Goal: Task Accomplishment & Management: Manage account settings

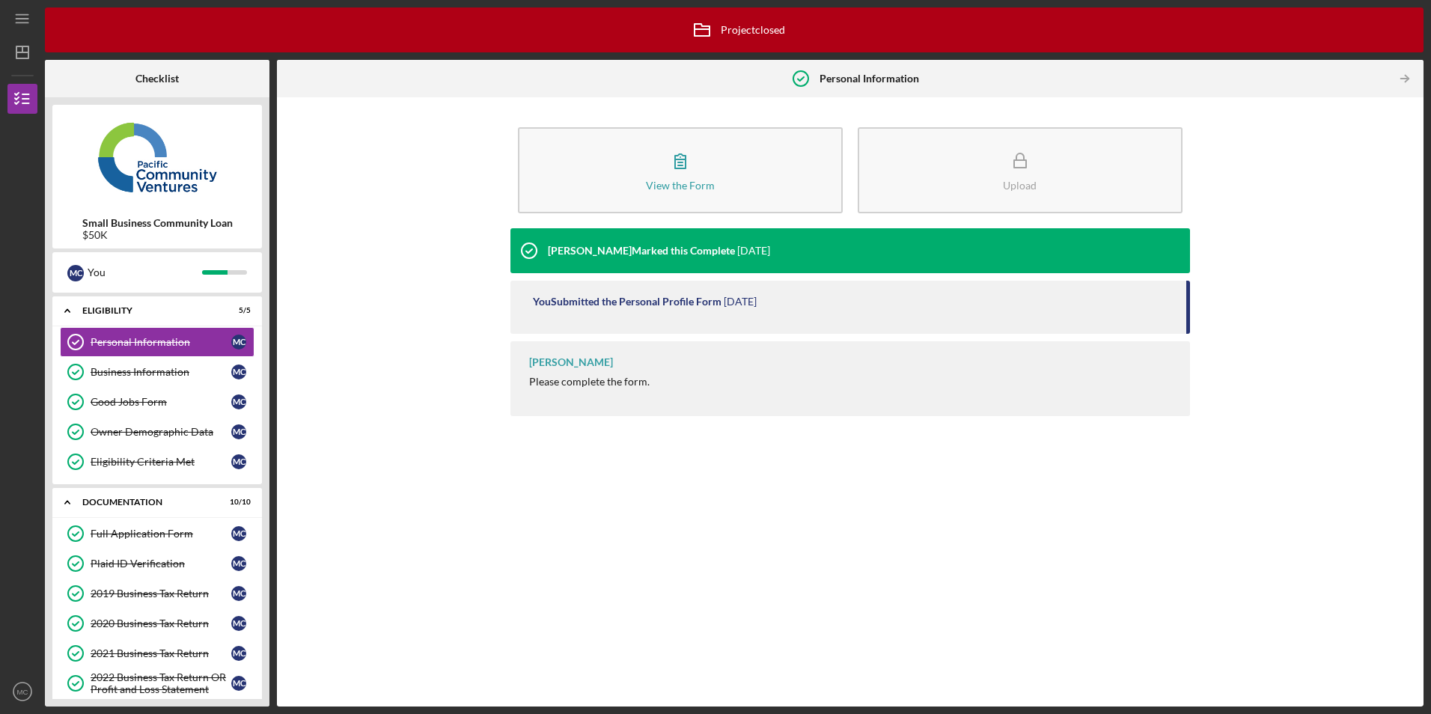
drag, startPoint x: 16, startPoint y: 687, endPoint x: 16, endPoint y: 676, distance: 11.3
click at [16, 687] on icon "MC" at bounding box center [22, 691] width 30 height 37
click at [19, 662] on link "Logout" at bounding box center [90, 656] width 165 height 31
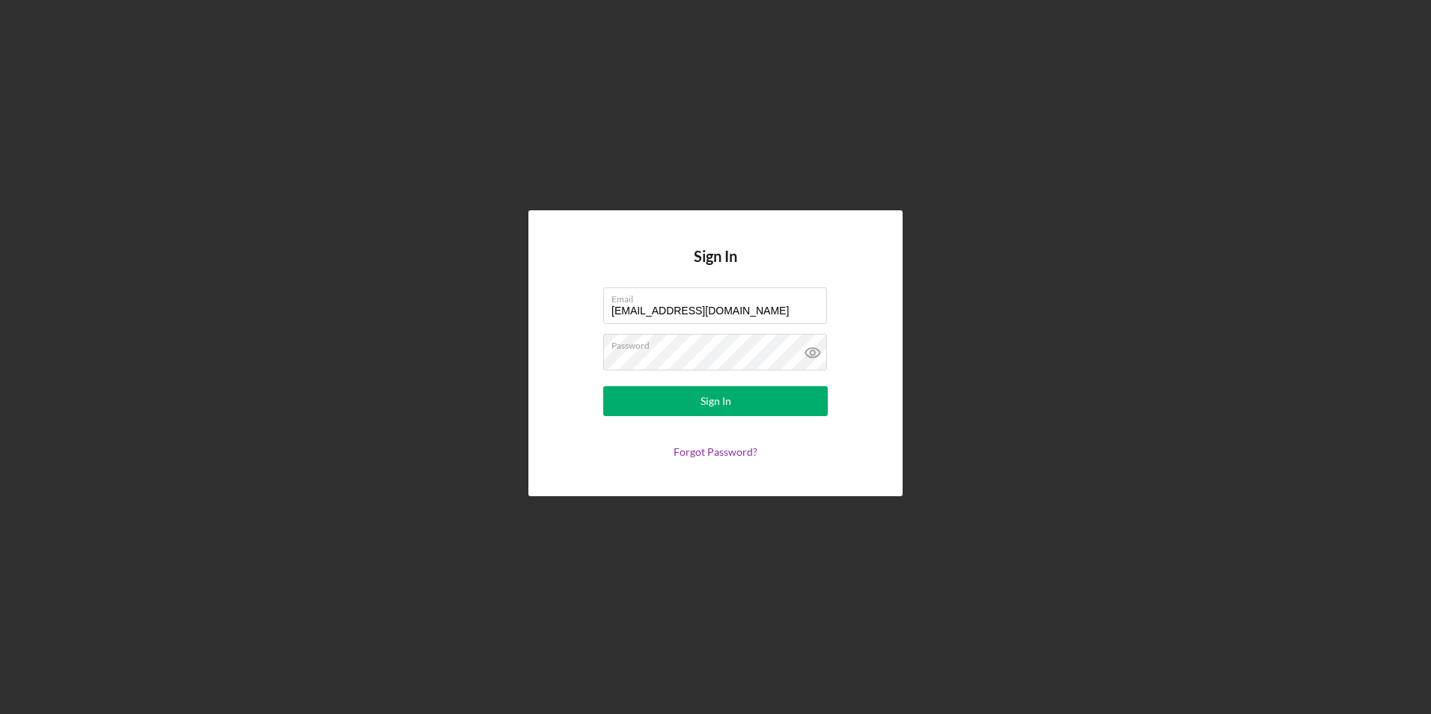
drag, startPoint x: 763, startPoint y: 311, endPoint x: 457, endPoint y: 326, distance: 306.4
click at [457, 326] on div "Sign In Email [EMAIL_ADDRESS][DOMAIN_NAME] Password Sign In Forgot Password?" at bounding box center [715, 353] width 1416 height 707
click at [560, 332] on div "Sign In Email [EMAIL_ADDRESS][DOMAIN_NAME] Password Sign In Forgot Password?" at bounding box center [715, 352] width 374 height 285
drag, startPoint x: 777, startPoint y: 314, endPoint x: 570, endPoint y: 300, distance: 207.8
click at [570, 300] on form "Email [EMAIL_ADDRESS][DOMAIN_NAME] Password Sign In Forgot Password?" at bounding box center [715, 372] width 299 height 171
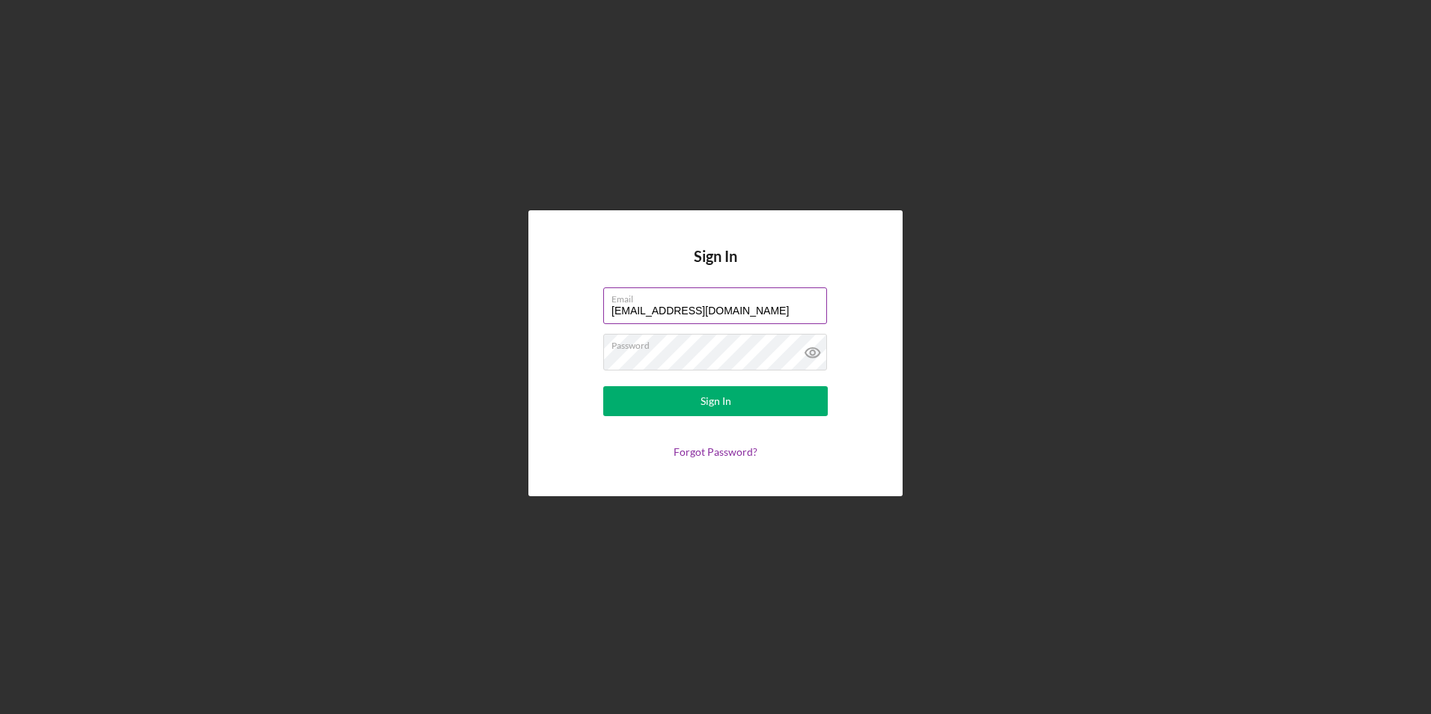
drag, startPoint x: 764, startPoint y: 286, endPoint x: 770, endPoint y: 304, distance: 18.9
click at [764, 286] on div "Sign In Email [EMAIL_ADDRESS][DOMAIN_NAME] Password Sign In Forgot Password?" at bounding box center [715, 352] width 374 height 285
drag, startPoint x: 770, startPoint y: 312, endPoint x: 483, endPoint y: 312, distance: 287.4
click at [483, 312] on div "Sign In Email [EMAIL_ADDRESS][DOMAIN_NAME] Password Sign In Forgot Password?" at bounding box center [715, 353] width 1416 height 707
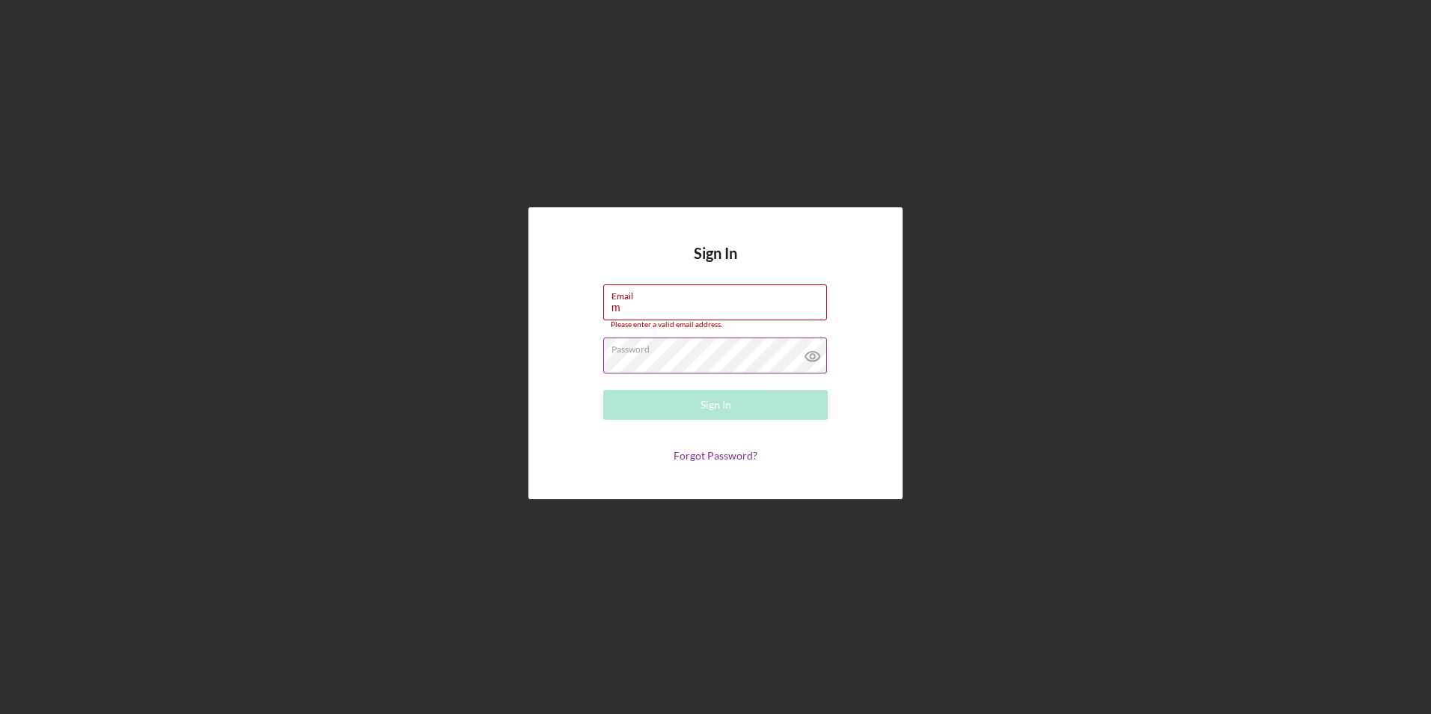
type input "[EMAIL_ADDRESS][DOMAIN_NAME]"
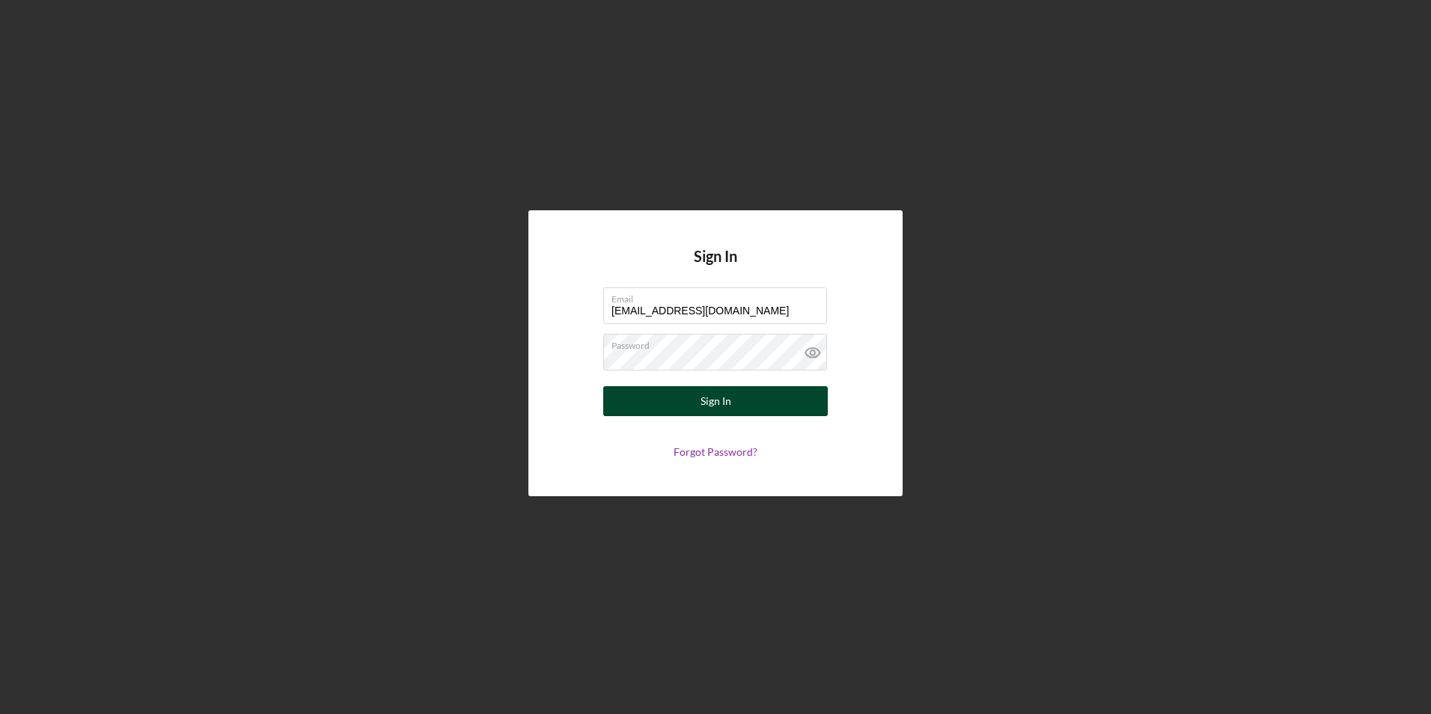
click at [639, 403] on button "Sign In" at bounding box center [715, 401] width 225 height 30
